Goal: Task Accomplishment & Management: Manage account settings

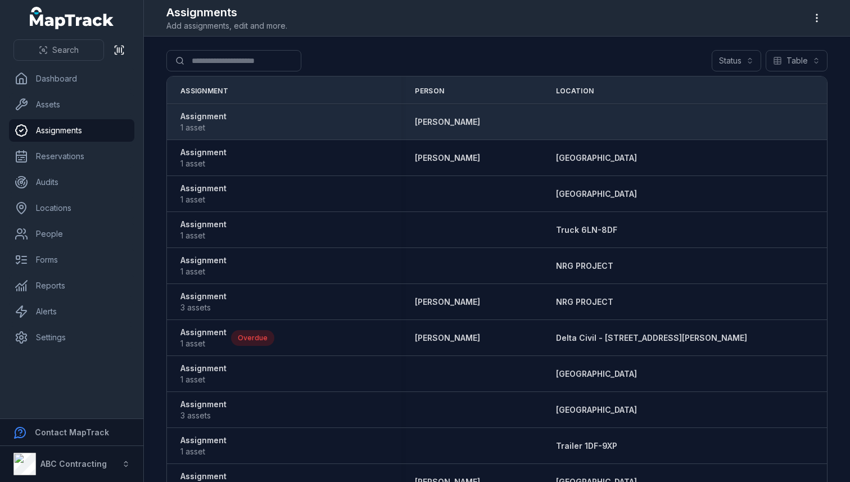
click at [211, 119] on strong "Assignment" at bounding box center [203, 116] width 46 height 11
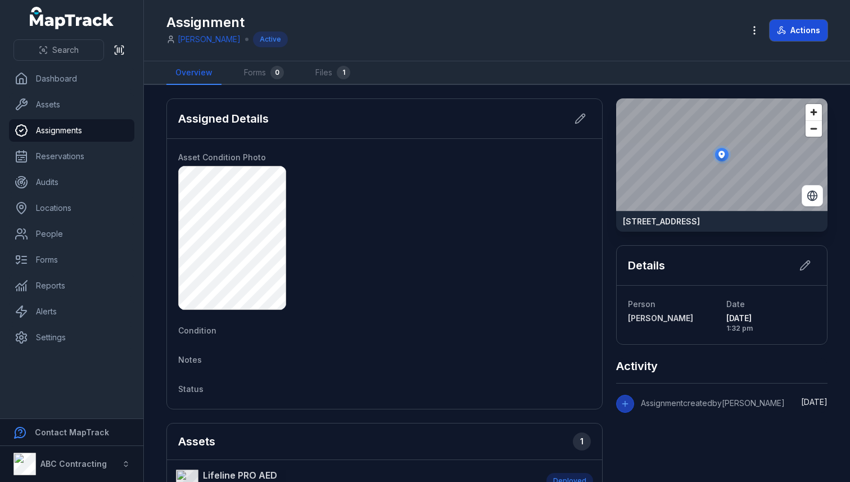
click at [821, 32] on button "Actions" at bounding box center [799, 30] width 58 height 21
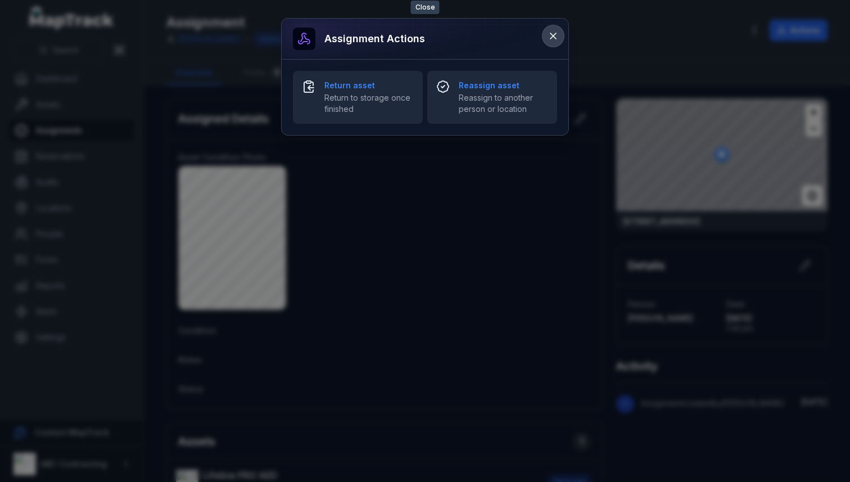
click at [549, 40] on icon at bounding box center [553, 35] width 11 height 11
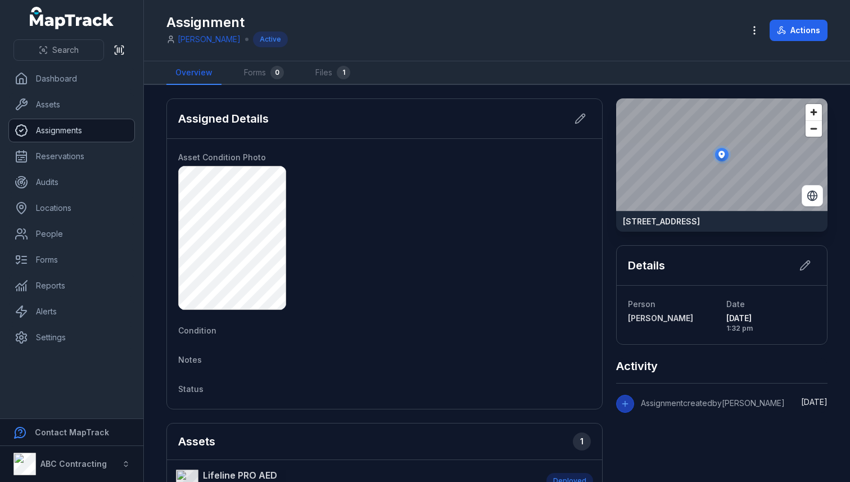
click at [56, 135] on link "Assignments" at bounding box center [71, 130] width 125 height 22
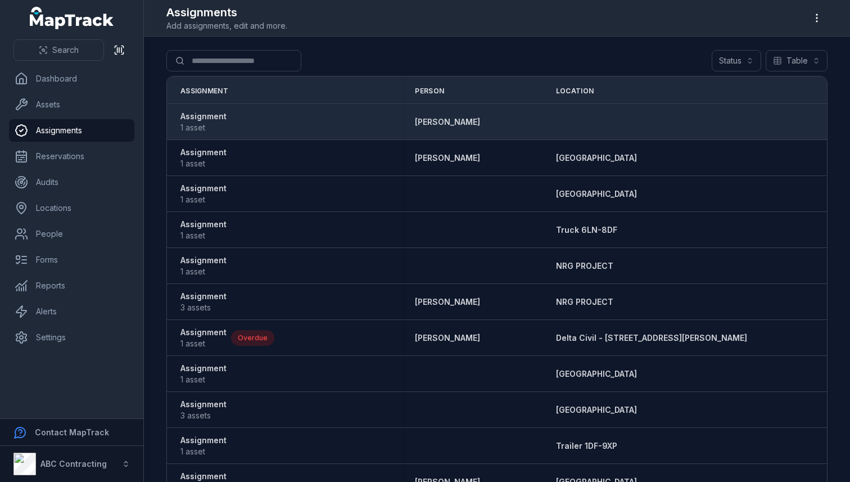
click at [211, 119] on strong "Assignment" at bounding box center [203, 116] width 46 height 11
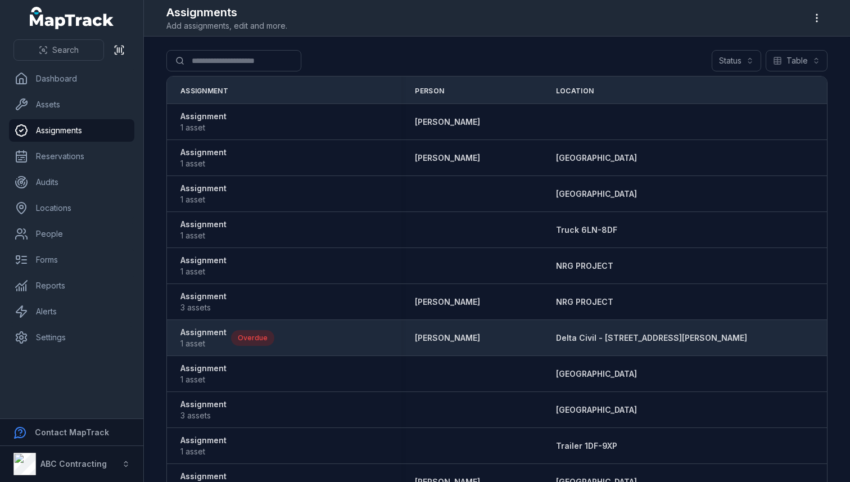
click at [189, 346] on span "1 asset" at bounding box center [203, 343] width 46 height 11
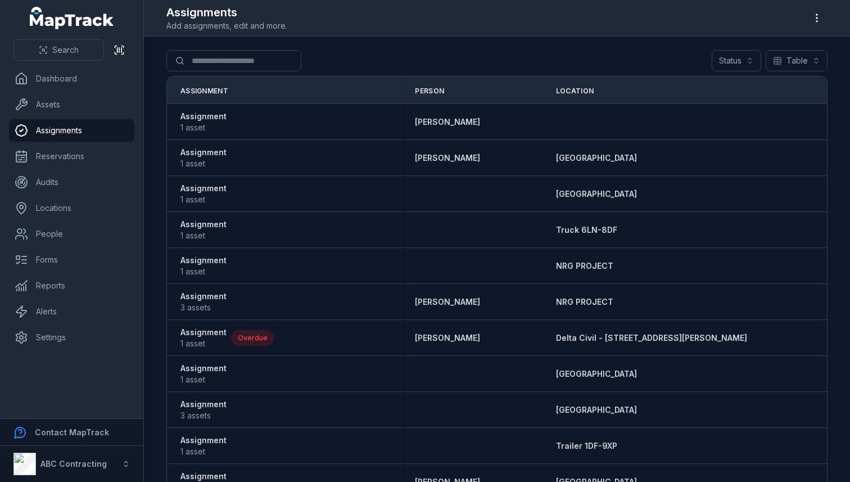
click at [179, 29] on span "Add assignments, edit and more." at bounding box center [226, 25] width 121 height 11
copy div "Add assignments, edit and more."
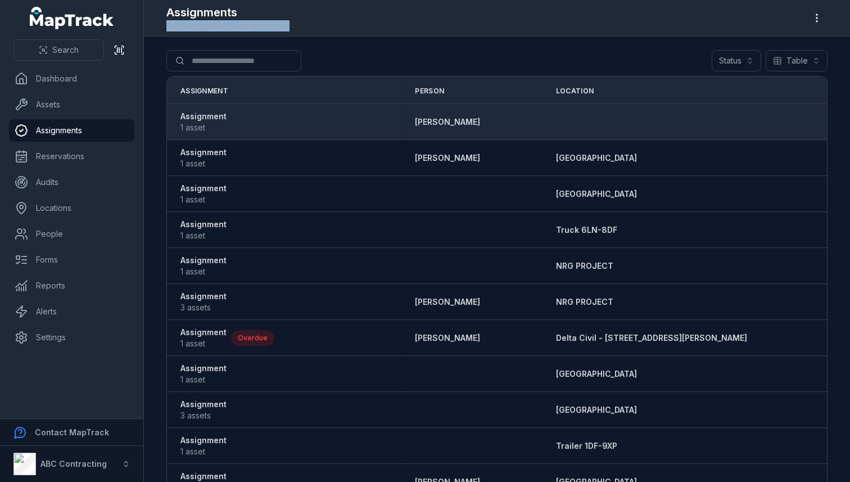
click at [210, 114] on strong "Assignment" at bounding box center [203, 116] width 46 height 11
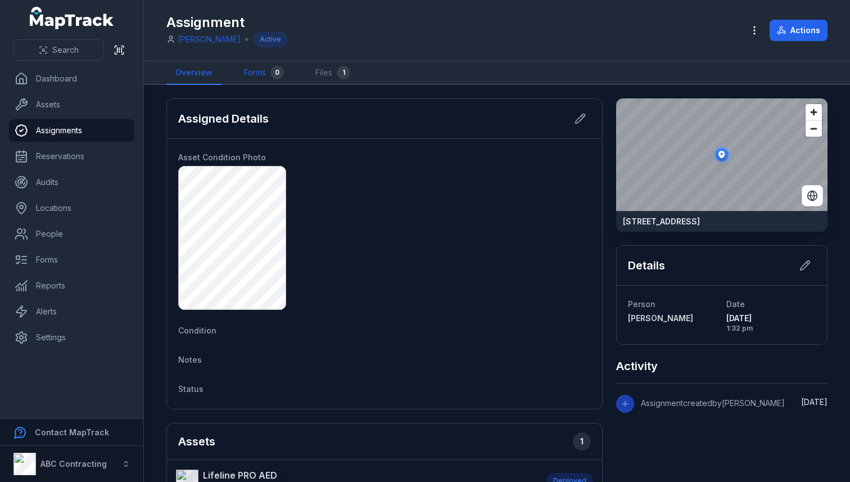
click at [257, 75] on link "Forms 0" at bounding box center [264, 73] width 58 height 24
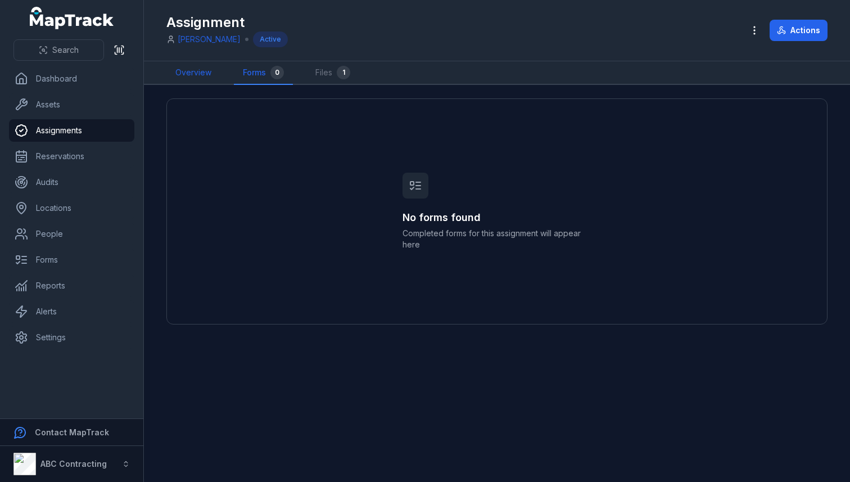
click at [179, 67] on link "Overview" at bounding box center [193, 73] width 54 height 24
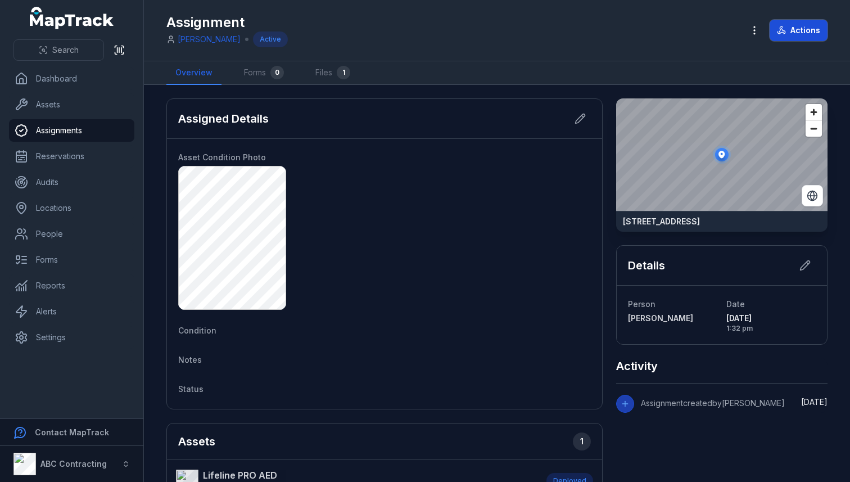
click at [790, 29] on button "Actions" at bounding box center [799, 30] width 58 height 21
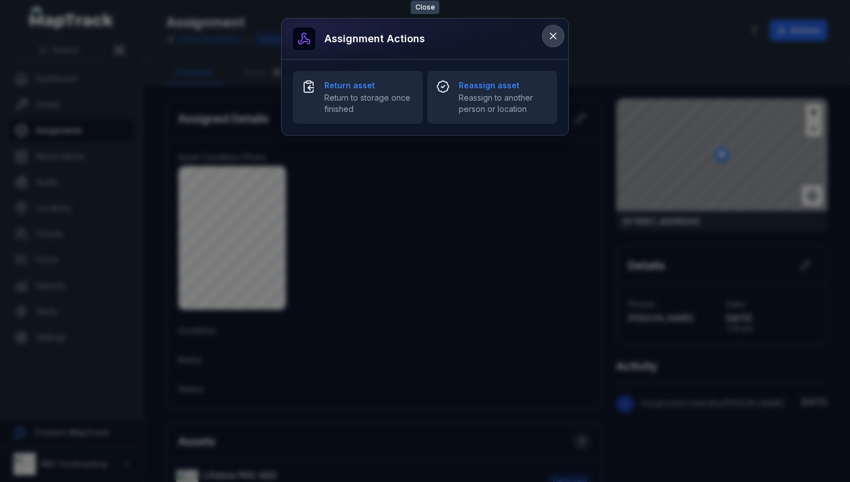
click at [556, 30] on icon at bounding box center [553, 35] width 11 height 11
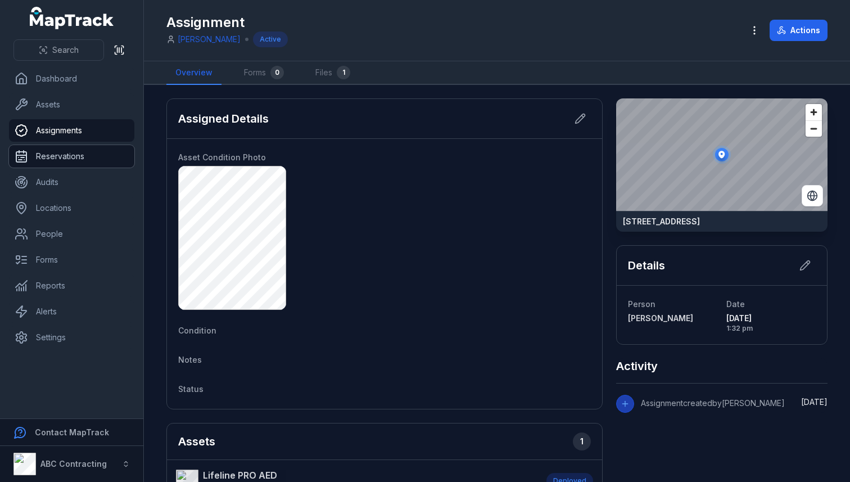
click at [69, 166] on link "Reservations" at bounding box center [71, 156] width 125 height 22
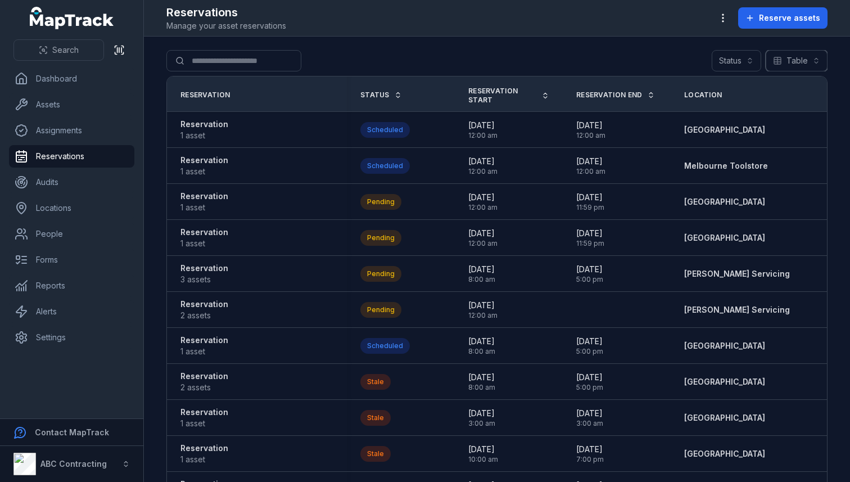
click at [817, 57] on button "Table *****" at bounding box center [797, 60] width 62 height 21
click at [797, 114] on span "Calendar" at bounding box center [796, 110] width 34 height 11
